Goal: Navigation & Orientation: Find specific page/section

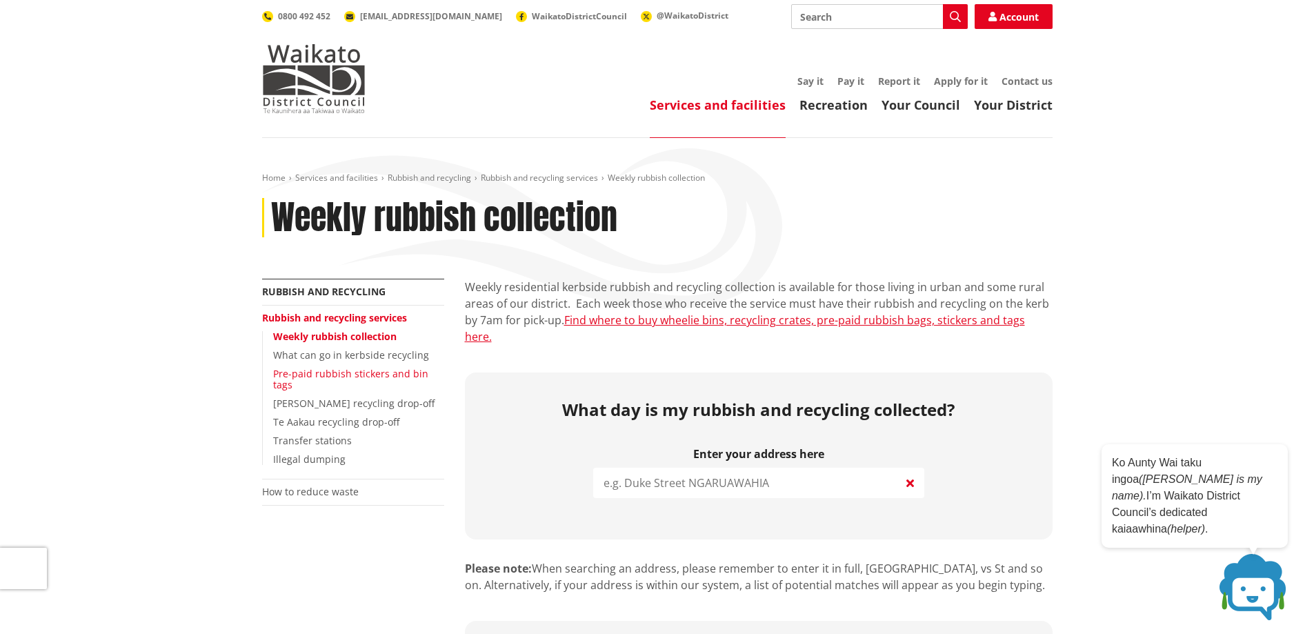
click at [383, 372] on link "Pre-paid rubbish stickers and bin tags" at bounding box center [350, 379] width 155 height 25
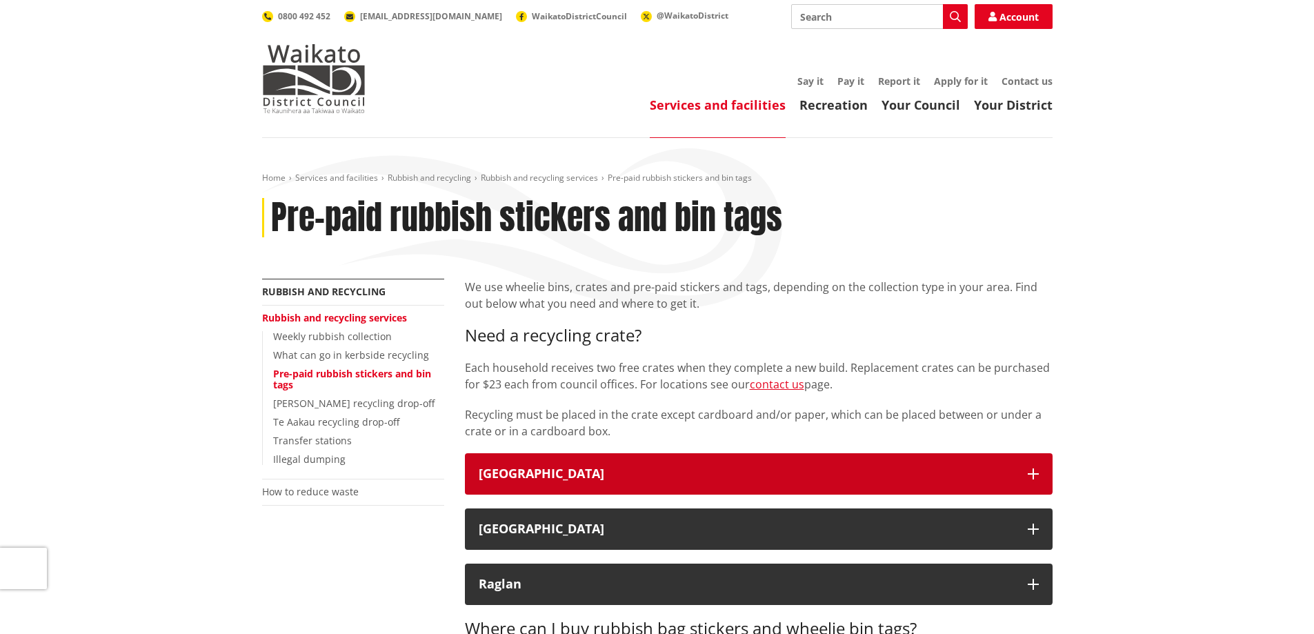
click at [968, 469] on div "[GEOGRAPHIC_DATA]" at bounding box center [746, 474] width 535 height 14
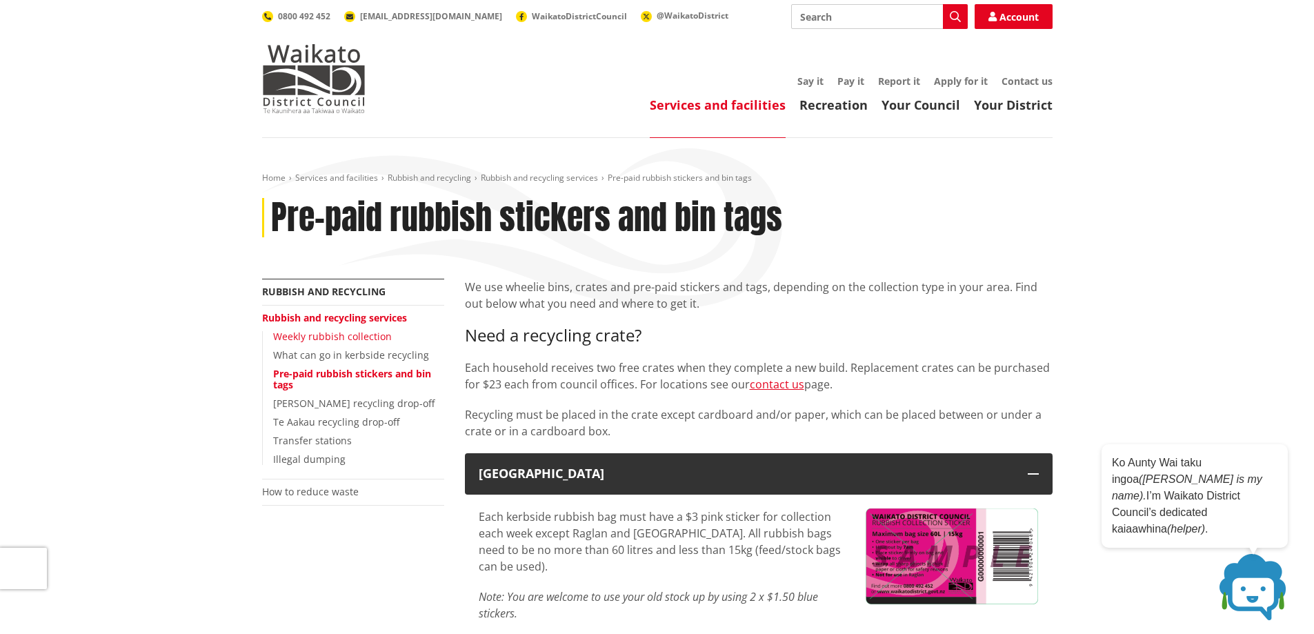
click at [332, 332] on link "Weekly rubbish collection" at bounding box center [332, 336] width 119 height 13
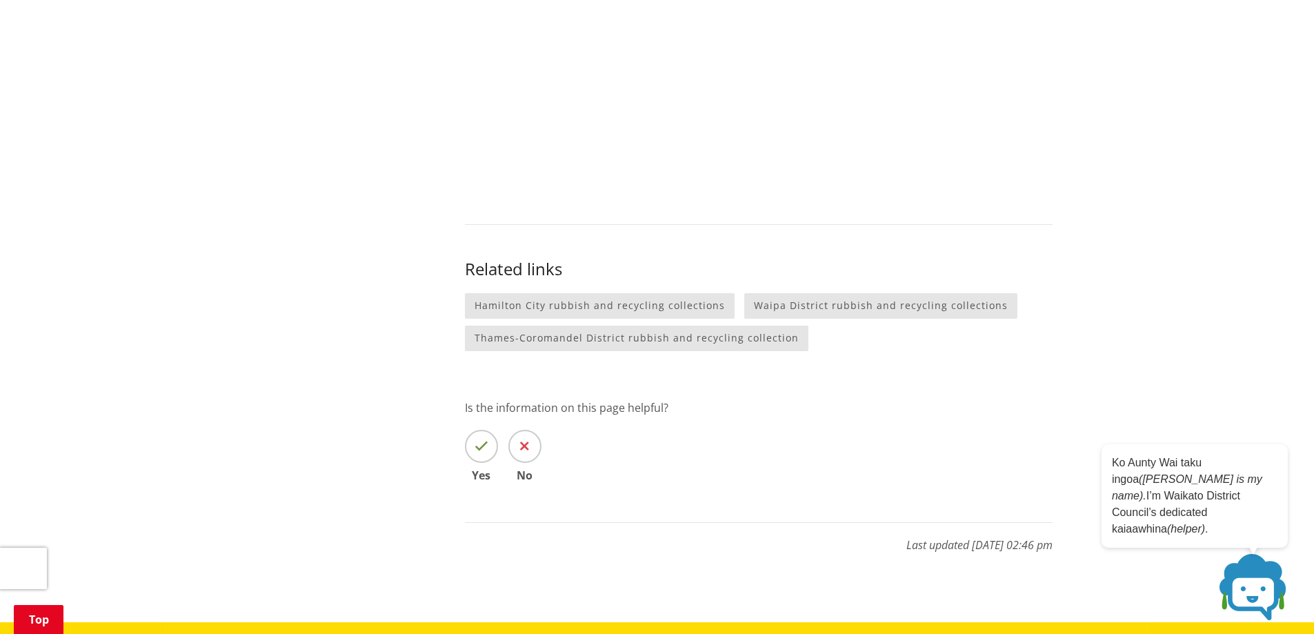
scroll to position [1379, 0]
